Goal: Task Accomplishment & Management: Manage account settings

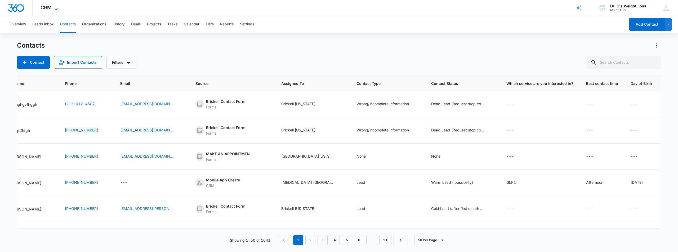
click at [48, 10] on span "CRM" at bounding box center [46, 8] width 11 height 6
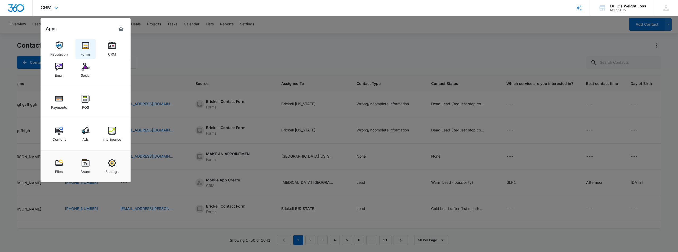
click at [83, 47] on img at bounding box center [86, 46] width 8 height 8
click at [83, 47] on div "Contacts" at bounding box center [339, 45] width 644 height 8
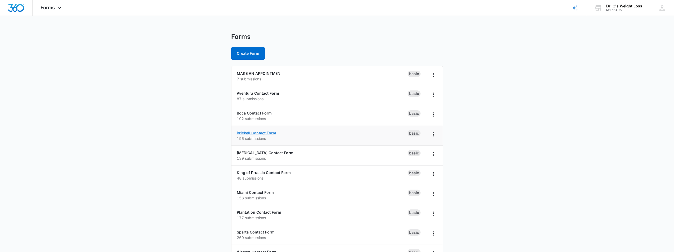
click at [258, 135] on link "Brickell Contact Form" at bounding box center [256, 133] width 39 height 5
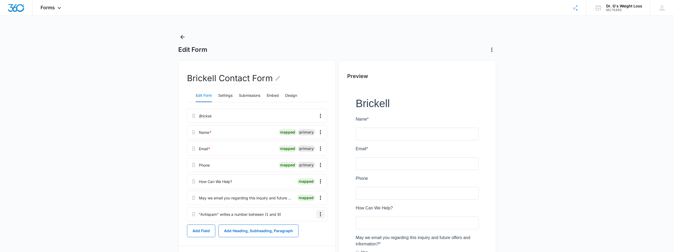
click at [322, 215] on icon "Overflow Menu" at bounding box center [320, 214] width 6 height 6
click at [313, 230] on button "Edit" at bounding box center [309, 229] width 30 height 8
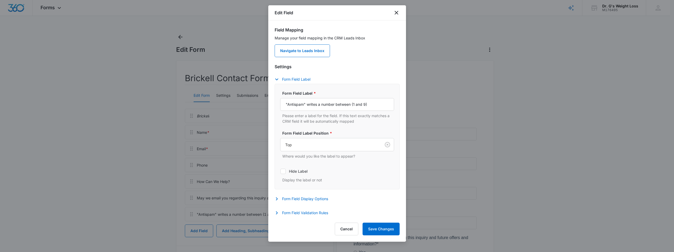
click at [313, 230] on div "Cancel Save Changes" at bounding box center [337, 229] width 125 height 13
click at [317, 104] on input ""Antispam" writes a number between (1 and 9)" at bounding box center [337, 104] width 114 height 13
drag, startPoint x: 291, startPoint y: 104, endPoint x: 279, endPoint y: 106, distance: 11.8
click at [279, 106] on div "Form Field Label * "Antispam" write a number between (1 and 9) Please enter a l…" at bounding box center [337, 137] width 125 height 106
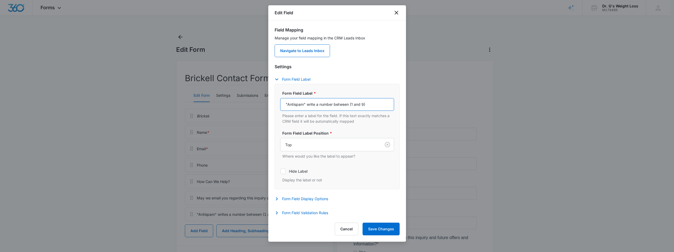
click at [288, 103] on input ""Antispam" write a number between (1 and 9)" at bounding box center [337, 104] width 114 height 13
click at [287, 106] on input ""Antispam" write a number between (1 and 9)" at bounding box center [337, 104] width 114 height 13
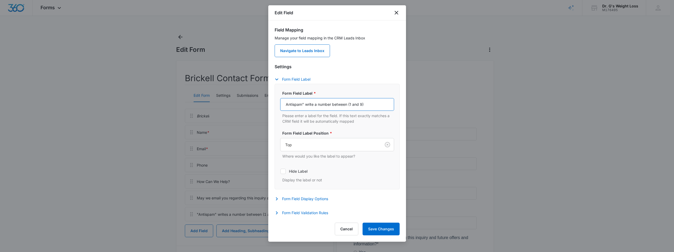
click at [306, 103] on input "Antispam" write a number between (1 and 9)" at bounding box center [337, 104] width 114 height 13
click at [305, 105] on input "Antispam" write a number between (1 and 9)" at bounding box center [337, 104] width 114 height 13
click at [293, 105] on input "Antispam: write a number between (1 and 9)" at bounding box center [337, 104] width 114 height 13
click at [309, 104] on input "Anti-spam: write a number between (1 and 9)" at bounding box center [337, 104] width 114 height 13
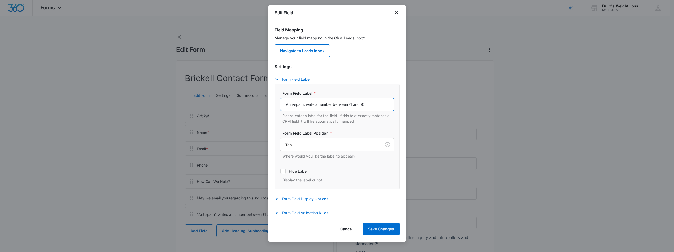
click at [309, 104] on input "Anti-spam: write a number between (1 and 9)" at bounding box center [337, 104] width 114 height 13
click at [351, 105] on input "Anti-spam: Write a number between (1 and 9)" at bounding box center [337, 104] width 114 height 13
click at [366, 104] on input "Anti-spam: Write a number between 1 and 9)" at bounding box center [337, 104] width 114 height 13
type input "Anti-spam: Write a number between 1 and 9"
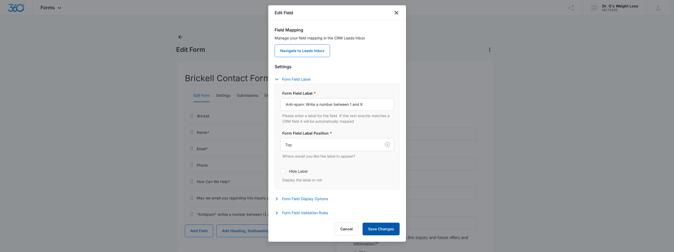
click at [378, 226] on button "Save Changes" at bounding box center [381, 229] width 37 height 13
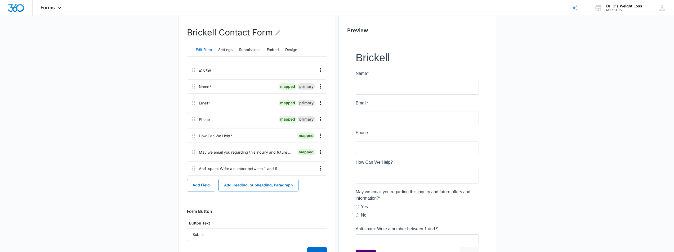
scroll to position [89, 0]
